Goal: Task Accomplishment & Management: Manage account settings

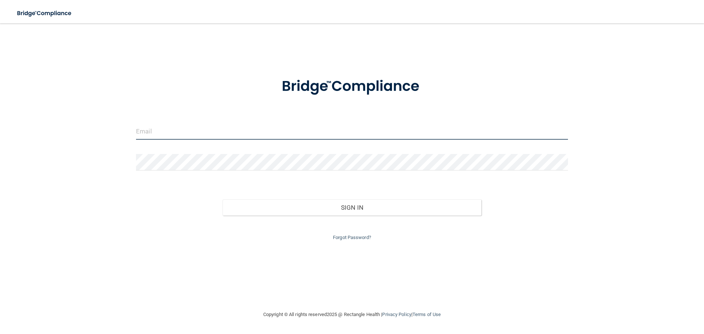
click at [173, 124] on input "email" at bounding box center [352, 131] width 432 height 16
click at [193, 131] on input "email" at bounding box center [352, 131] width 432 height 16
click at [168, 133] on input "email" at bounding box center [352, 131] width 432 height 16
click at [183, 125] on input "email" at bounding box center [352, 131] width 432 height 16
click at [184, 130] on input "email" at bounding box center [352, 131] width 432 height 16
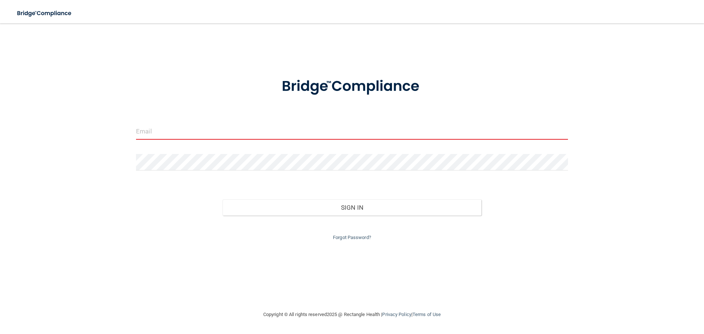
click at [184, 130] on input "email" at bounding box center [352, 131] width 432 height 16
type input "H"
type input "[EMAIL_ADDRESS][DOMAIN_NAME]"
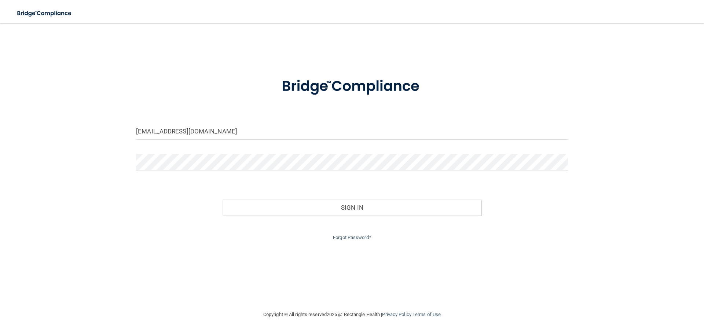
click at [197, 172] on div at bounding box center [351, 165] width 443 height 22
